Goal: Obtain resource: Download file/media

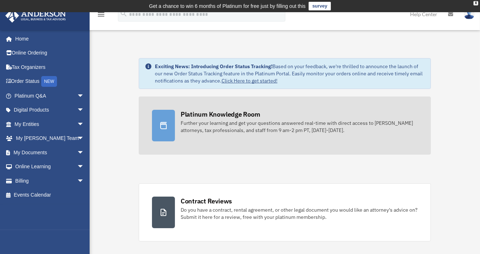
click at [164, 123] on icon at bounding box center [163, 125] width 9 height 9
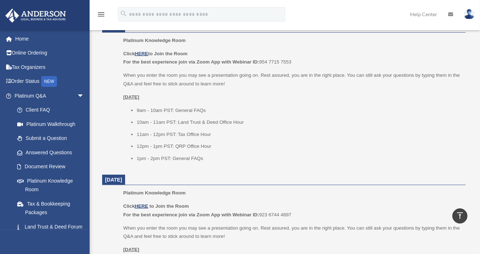
scroll to position [319, 0]
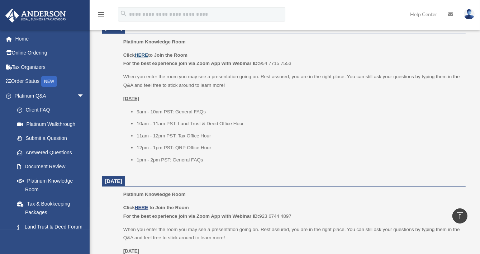
click at [143, 53] on u "HERE" at bounding box center [141, 54] width 13 height 5
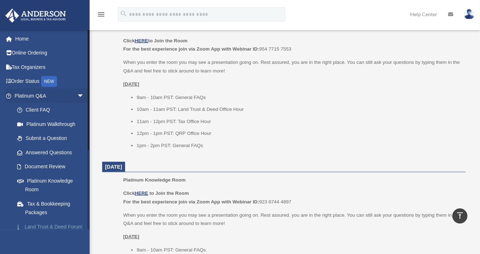
click at [83, 220] on link "Land Trust & Deed Forum" at bounding box center [52, 226] width 85 height 14
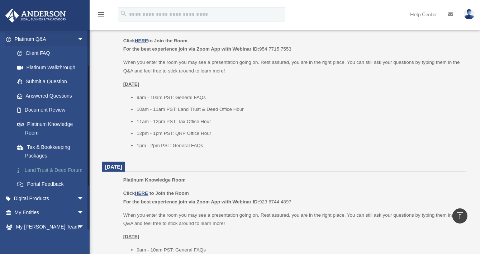
scroll to position [57, 0]
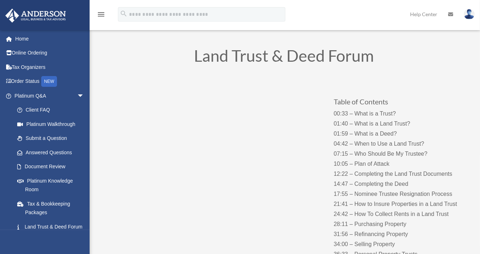
scroll to position [29, 0]
click at [79, 230] on div "ecarpenter@kcvl.com Sign Out ecarpenter@kcvl.com Home Online Ordering Tax Organ…" at bounding box center [45, 157] width 90 height 254
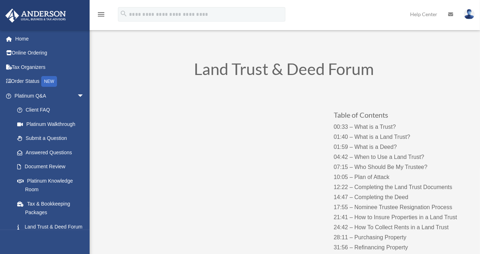
scroll to position [0, 0]
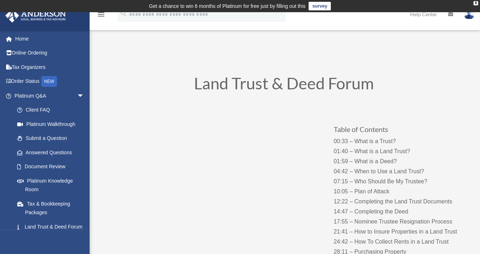
click at [79, 230] on div "ecarpenter@kcvl.com Sign Out ecarpenter@kcvl.com Home Online Ordering Tax Organ…" at bounding box center [45, 157] width 90 height 254
click at [77, 93] on span "arrow_drop_down" at bounding box center [84, 96] width 14 height 15
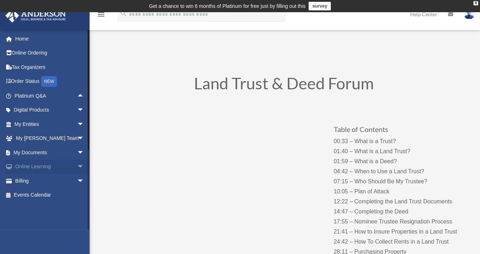
click at [77, 163] on span "arrow_drop_down" at bounding box center [84, 166] width 14 height 15
click at [77, 163] on span "arrow_drop_up" at bounding box center [84, 166] width 14 height 15
click at [77, 152] on span "arrow_drop_down" at bounding box center [84, 152] width 14 height 15
click at [44, 195] on link "Forms Library" at bounding box center [52, 195] width 85 height 14
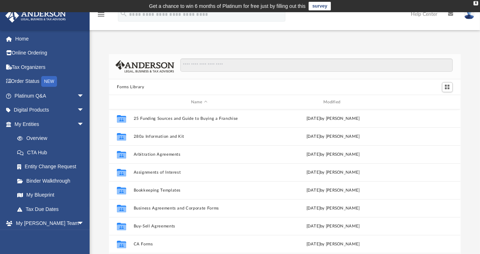
scroll to position [157, 346]
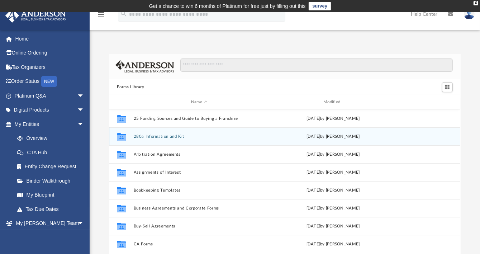
click at [176, 134] on button "280a Information and Kit" at bounding box center [199, 136] width 131 height 5
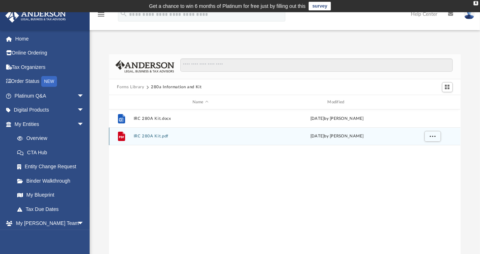
click at [150, 133] on div "File IRC 280A Kit.pdf [DATE] by [PERSON_NAME]" at bounding box center [284, 136] width 351 height 18
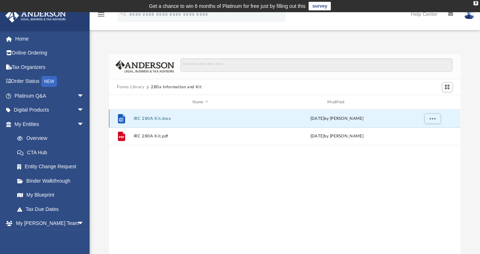
click at [153, 118] on button "IRC 280A Kit.docx" at bounding box center [201, 118] width 134 height 5
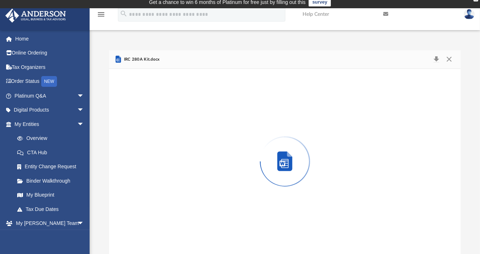
click at [153, 118] on div "Preview" at bounding box center [284, 161] width 351 height 185
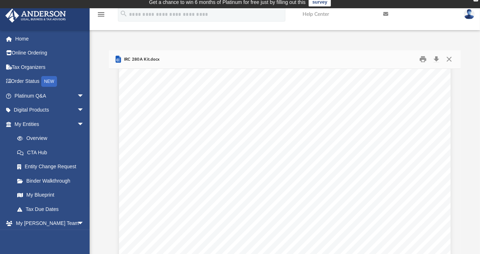
scroll to position [0, 0]
click at [423, 60] on button "Print" at bounding box center [423, 59] width 14 height 11
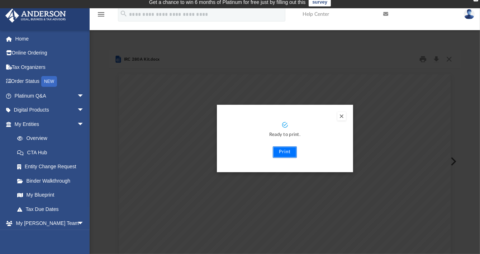
click at [284, 150] on button "Print" at bounding box center [285, 151] width 24 height 11
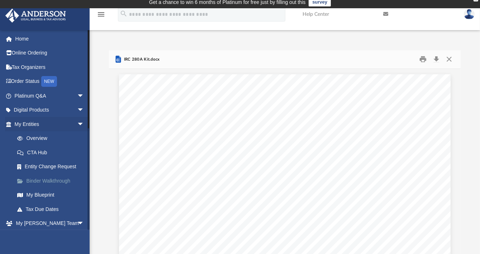
click at [49, 177] on link "Binder Walkthrough" at bounding box center [52, 180] width 85 height 14
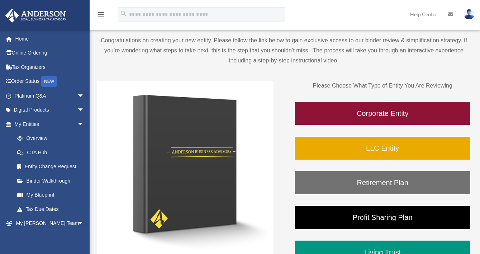
scroll to position [66, 0]
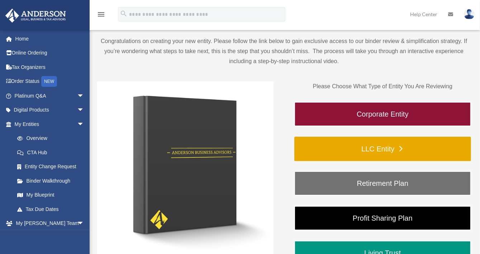
click at [363, 147] on link "LLC Entity" at bounding box center [382, 149] width 177 height 24
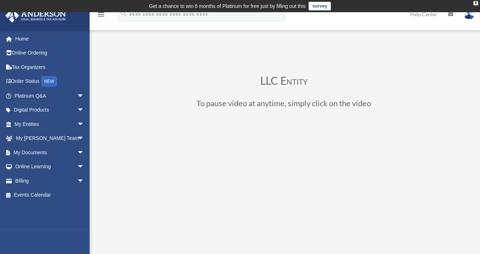
click at [11, 210] on div "ecarpenter@kcvl.com Sign Out ecarpenter@kcvl.com Home Online Ordering Tax Organ…" at bounding box center [47, 130] width 95 height 200
click at [24, 119] on link "My Entities arrow_drop_down" at bounding box center [50, 124] width 90 height 14
click at [77, 123] on span "arrow_drop_down" at bounding box center [84, 124] width 14 height 15
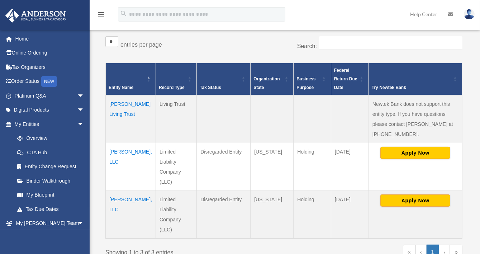
scroll to position [128, 0]
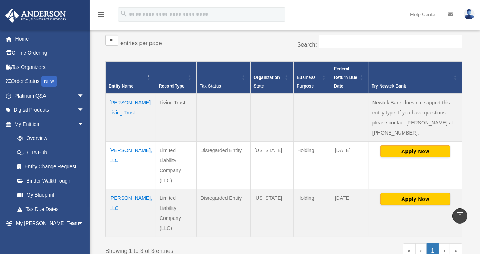
click at [114, 141] on td "[PERSON_NAME], LLC" at bounding box center [131, 165] width 50 height 48
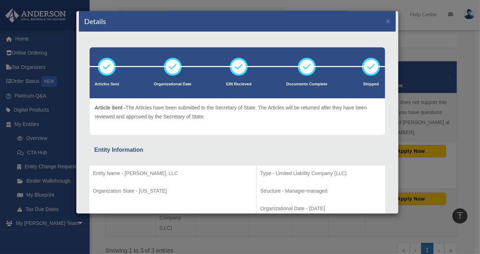
scroll to position [0, 0]
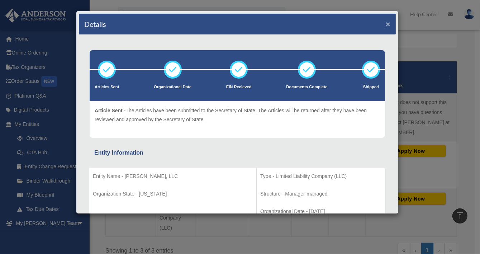
click at [386, 23] on button "×" at bounding box center [388, 24] width 5 height 8
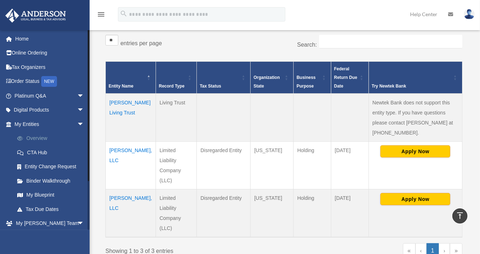
click at [38, 134] on link "Overview" at bounding box center [52, 138] width 85 height 14
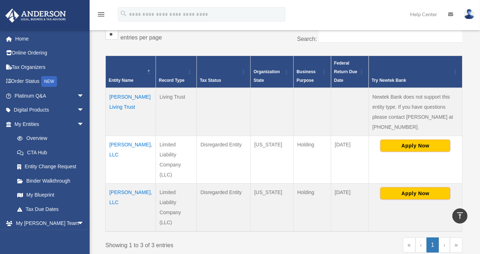
scroll to position [130, 0]
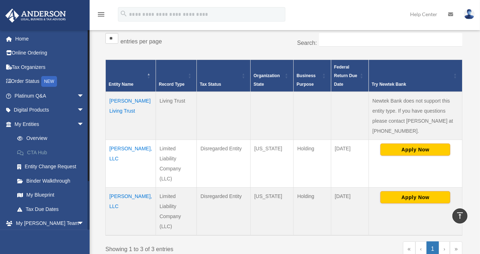
click at [39, 151] on link "CTA Hub" at bounding box center [52, 152] width 85 height 14
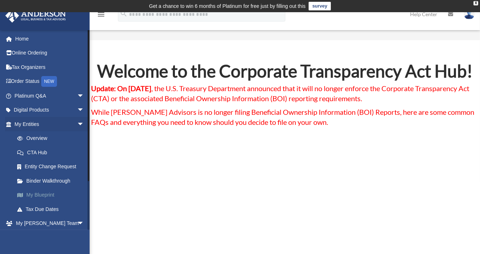
click at [42, 192] on link "My Blueprint" at bounding box center [52, 195] width 85 height 14
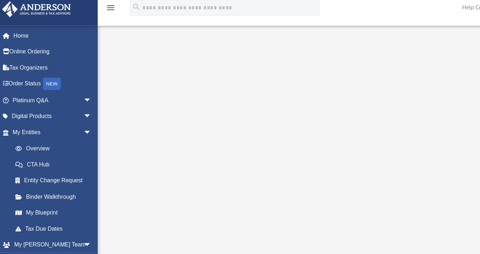
scroll to position [79, 0]
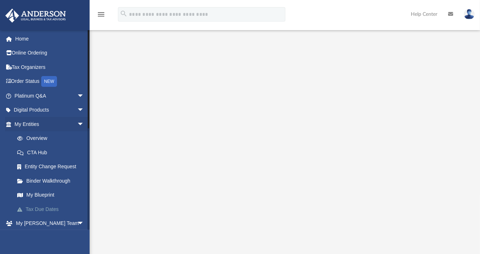
click at [49, 204] on link "Tax Due Dates" at bounding box center [52, 209] width 85 height 14
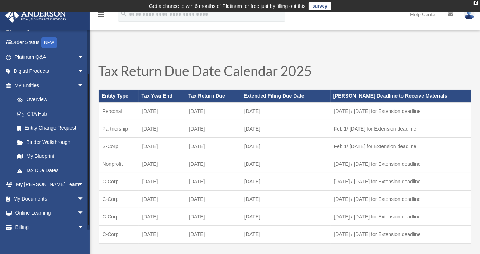
scroll to position [58, 0]
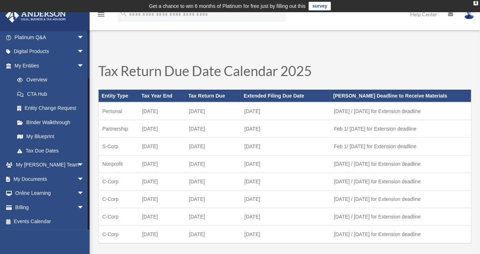
drag, startPoint x: 88, startPoint y: 83, endPoint x: 88, endPoint y: 159, distance: 75.3
click at [88, 159] on div at bounding box center [88, 153] width 1 height 151
click at [77, 176] on span "arrow_drop_down" at bounding box center [84, 179] width 14 height 15
click at [36, 191] on link "Box" at bounding box center [52, 193] width 85 height 14
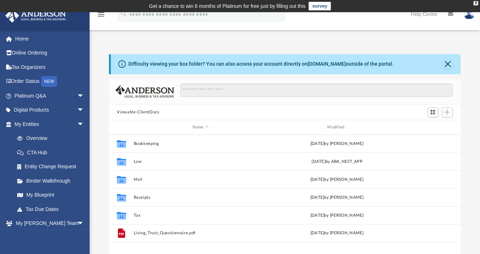
click at [348, 44] on div "Difficulty viewing your box folder? You can also access your account directly o…" at bounding box center [285, 161] width 390 height 244
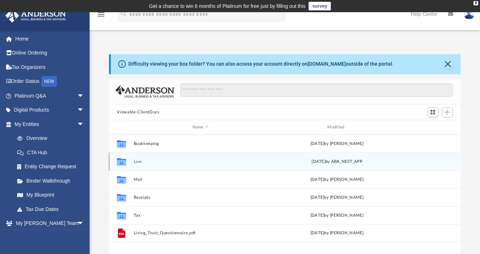
click at [130, 160] on div "Collaborated Folder" at bounding box center [122, 161] width 18 height 11
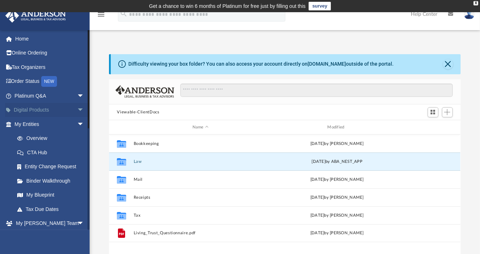
click at [34, 108] on link "Digital Products arrow_drop_down" at bounding box center [50, 110] width 90 height 14
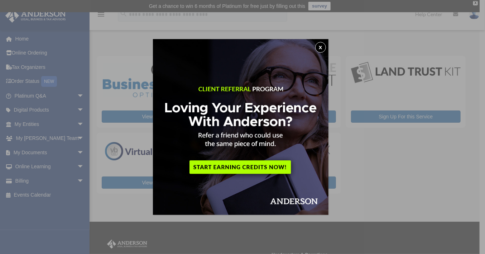
click at [324, 47] on button "x" at bounding box center [320, 47] width 11 height 11
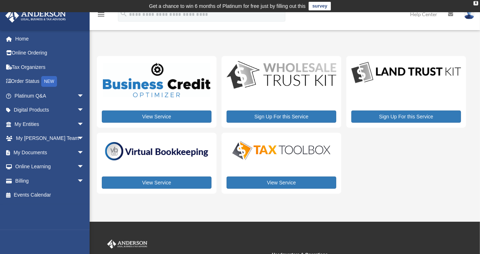
click at [386, 171] on div "View Service Sign Up For this Service Sign Up For this Service View Service Vie…" at bounding box center [281, 125] width 369 height 138
click at [36, 96] on link "Platinum Q&A arrow_drop_down" at bounding box center [50, 96] width 90 height 14
click at [33, 95] on link "Platinum Q&A arrow_drop_down" at bounding box center [50, 96] width 90 height 14
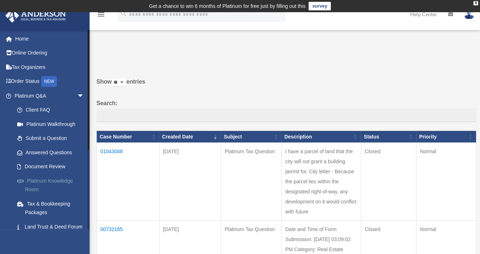
click at [44, 179] on link "Platinum Knowledge Room" at bounding box center [52, 184] width 85 height 23
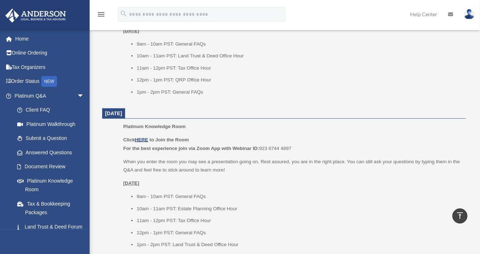
scroll to position [391, 0]
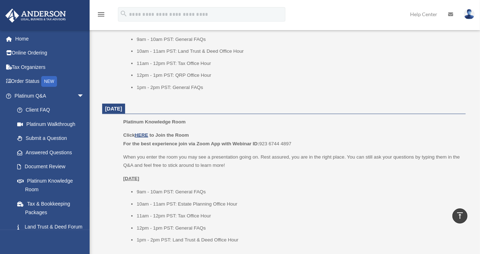
click at [361, 225] on li "12pm - 1pm PST: General FAQs" at bounding box center [299, 228] width 324 height 9
click at [75, 207] on link "Tax & Bookkeeping Packages" at bounding box center [52, 207] width 85 height 23
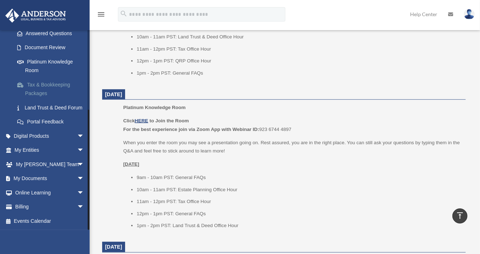
scroll to position [420, 0]
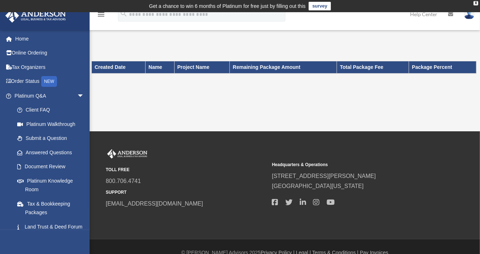
click at [80, 233] on div "[EMAIL_ADDRESS][DOMAIN_NAME] Sign Out [EMAIL_ADDRESS][DOMAIN_NAME] Home Online …" at bounding box center [45, 157] width 90 height 254
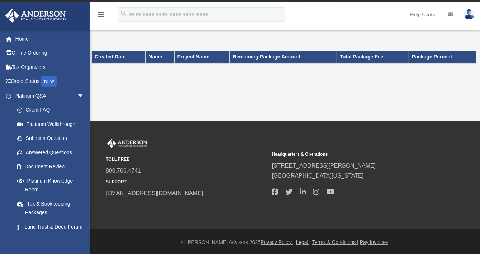
scroll to position [11, 0]
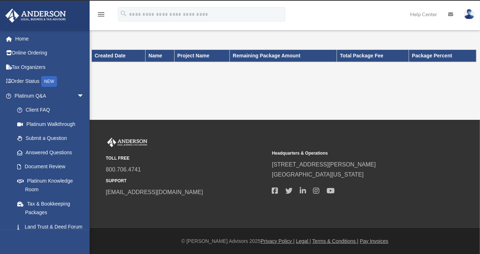
click at [80, 233] on div "[EMAIL_ADDRESS][DOMAIN_NAME] Sign Out [EMAIL_ADDRESS][DOMAIN_NAME] Home Online …" at bounding box center [45, 157] width 90 height 254
click at [80, 233] on div "ecarpenter@kcvl.com Sign Out ecarpenter@kcvl.com Home Online Ordering Tax Organ…" at bounding box center [45, 157] width 90 height 254
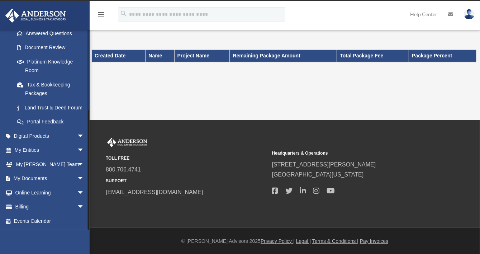
drag, startPoint x: 87, startPoint y: 218, endPoint x: 86, endPoint y: 246, distance: 28.7
click at [86, 246] on div "ecarpenter@kcvl.com Sign Out ecarpenter@kcvl.com Home Online Ordering Tax Organ…" at bounding box center [45, 157] width 90 height 254
click at [33, 147] on link "My Entities arrow_drop_down" at bounding box center [50, 150] width 90 height 14
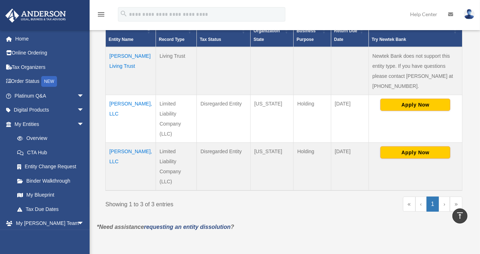
scroll to position [178, 0]
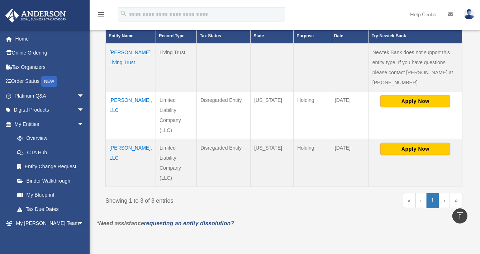
click at [348, 139] on td "[DATE]" at bounding box center [350, 163] width 38 height 48
drag, startPoint x: 311, startPoint y: 117, endPoint x: 110, endPoint y: 93, distance: 202.5
click at [110, 93] on tbody "Carpenter Living Trust Living Trust Newtek Bank does not support this entity ty…" at bounding box center [284, 114] width 357 height 143
copy tbody "Ellie Brown, LLC Limited Liability Company (LLC) Disregarded Entity Wyoming Hol…"
click at [11, 186] on link "Binder Walkthrough" at bounding box center [52, 180] width 85 height 14
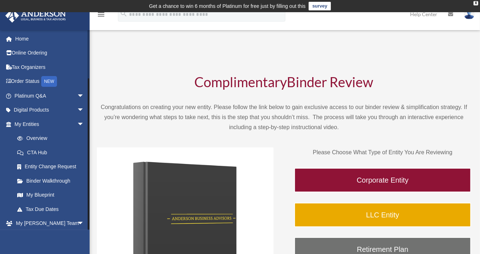
scroll to position [58, 0]
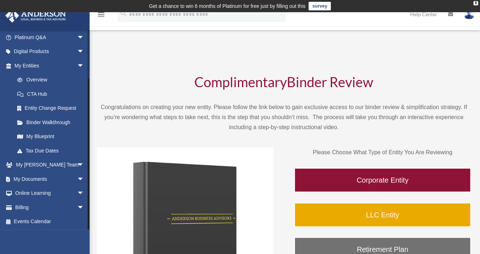
drag, startPoint x: 87, startPoint y: 229, endPoint x: 86, endPoint y: 243, distance: 14.8
click at [86, 243] on div "[EMAIL_ADDRESS][DOMAIN_NAME] Sign Out [EMAIL_ADDRESS][DOMAIN_NAME] Home Online …" at bounding box center [45, 157] width 90 height 254
click at [42, 176] on link "My Documents arrow_drop_down" at bounding box center [50, 179] width 90 height 14
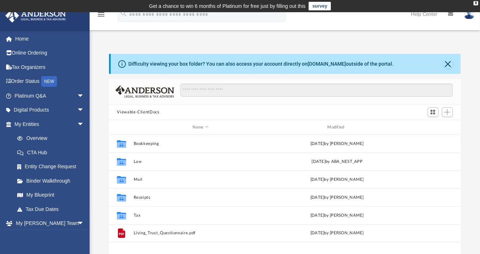
scroll to position [157, 346]
click at [35, 93] on link "Platinum Q&A arrow_drop_down" at bounding box center [50, 96] width 90 height 14
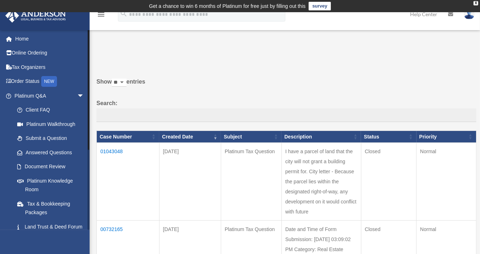
click at [6, 219] on li "Land Trust & Deed Forum" at bounding box center [50, 226] width 90 height 14
click at [36, 94] on link "Platinum Q&A arrow_drop_down" at bounding box center [50, 96] width 90 height 14
click at [77, 92] on span "arrow_drop_down" at bounding box center [84, 96] width 14 height 15
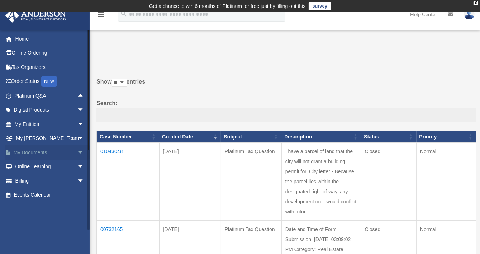
click at [77, 149] on span "arrow_drop_down" at bounding box center [84, 152] width 14 height 15
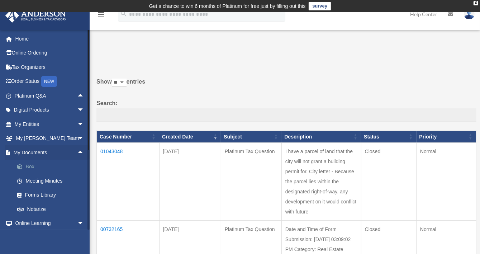
click at [30, 164] on link "Box" at bounding box center [52, 166] width 85 height 14
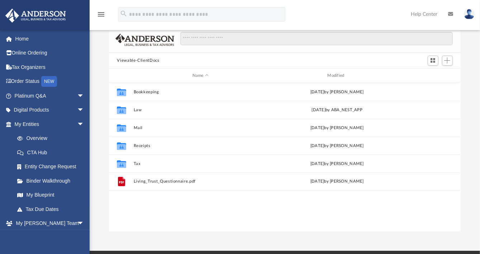
scroll to position [54, 0]
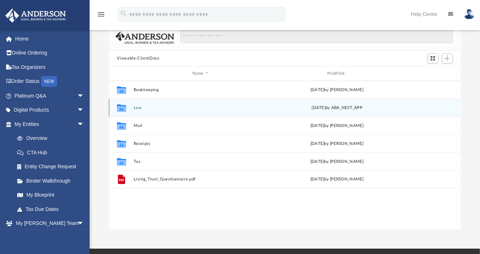
click at [137, 109] on button "Law" at bounding box center [201, 107] width 134 height 5
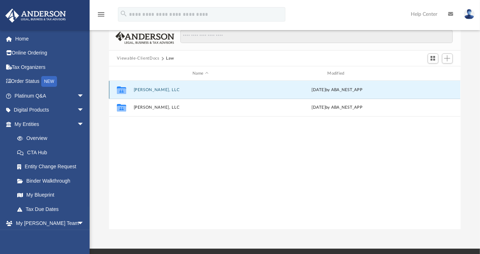
click at [161, 88] on button "[PERSON_NAME], LLC" at bounding box center [201, 89] width 134 height 5
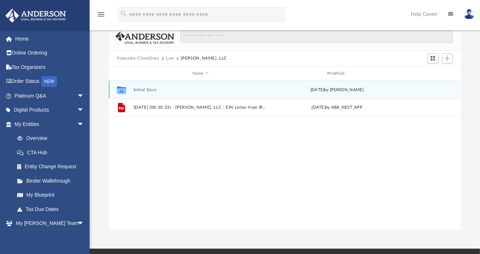
click at [145, 89] on button "Initial Docs" at bounding box center [201, 89] width 134 height 5
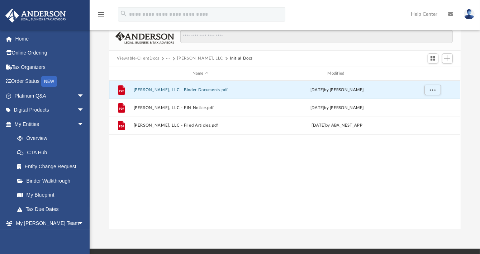
click at [145, 89] on button "[PERSON_NAME], LLC - Binder Documents.pdf" at bounding box center [201, 89] width 134 height 5
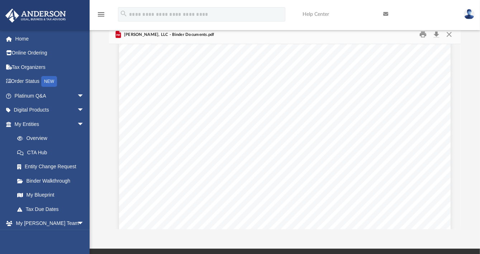
scroll to position [0, 0]
